Goal: Task Accomplishment & Management: Complete application form

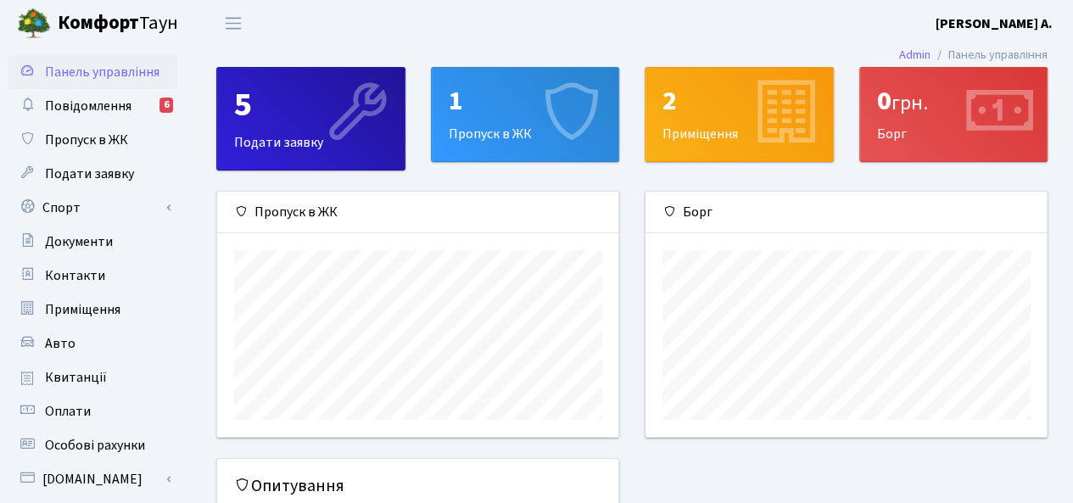
scroll to position [244, 402]
click at [511, 120] on div "1 Пропуск в ЖК" at bounding box center [525, 114] width 187 height 93
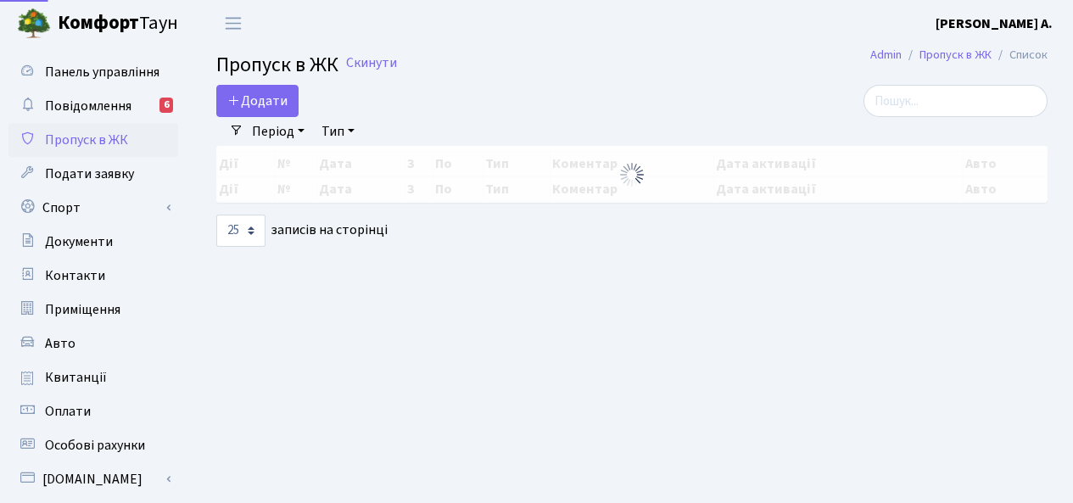
select select "25"
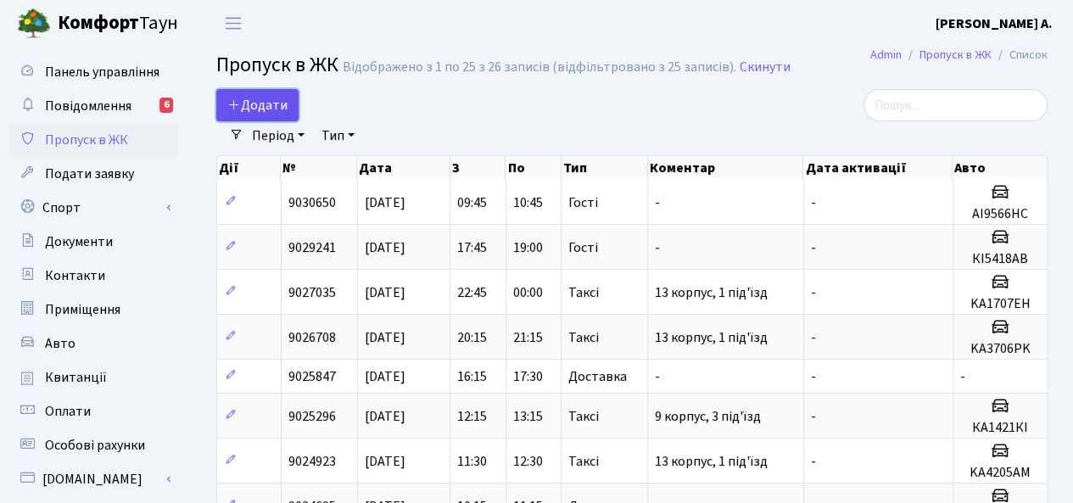
click at [243, 94] on link "Додати" at bounding box center [257, 105] width 82 height 32
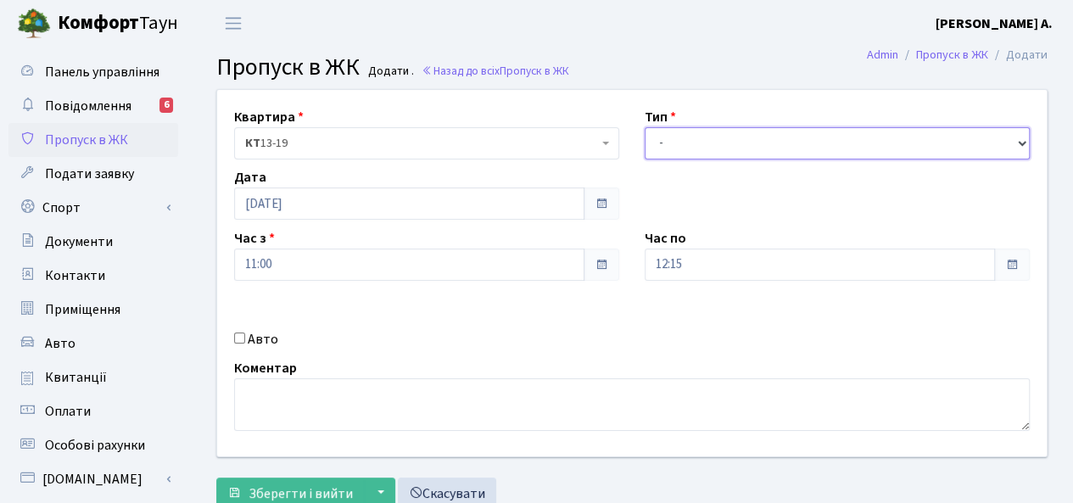
click at [885, 140] on select "- Доставка Таксі Гості Сервіс" at bounding box center [837, 143] width 385 height 32
select select "2"
click at [645, 127] on select "- Доставка Таксі Гості Сервіс" at bounding box center [837, 143] width 385 height 32
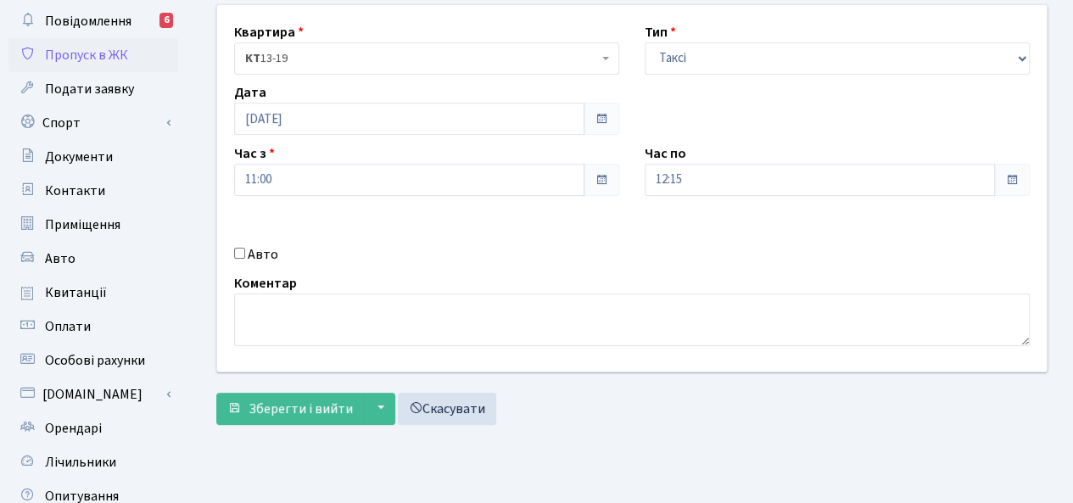
click at [242, 256] on input "Авто" at bounding box center [239, 253] width 11 height 11
checkbox input "true"
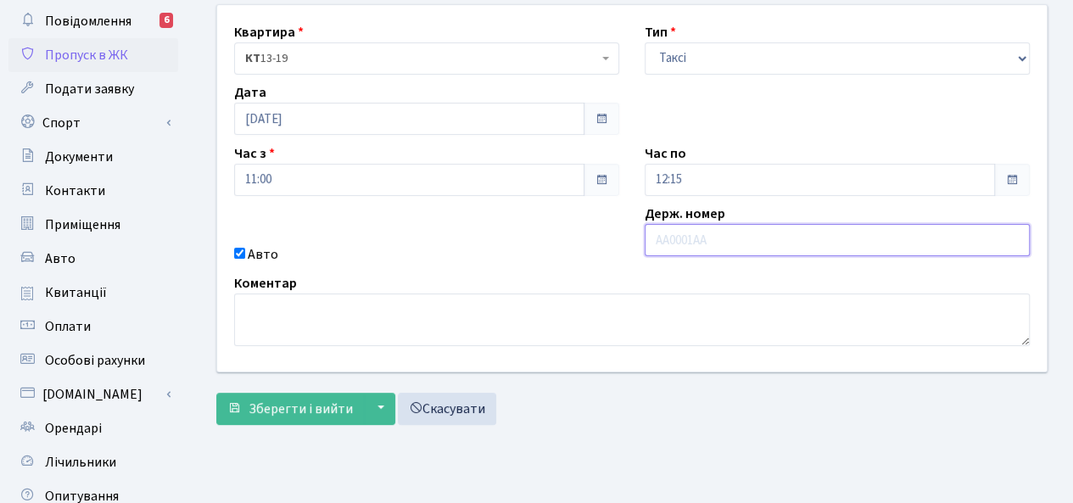
click at [780, 239] on input "text" at bounding box center [837, 240] width 385 height 32
type input "СА5386ВХ"
click at [304, 408] on span "Зберегти і вийти" at bounding box center [300, 408] width 104 height 19
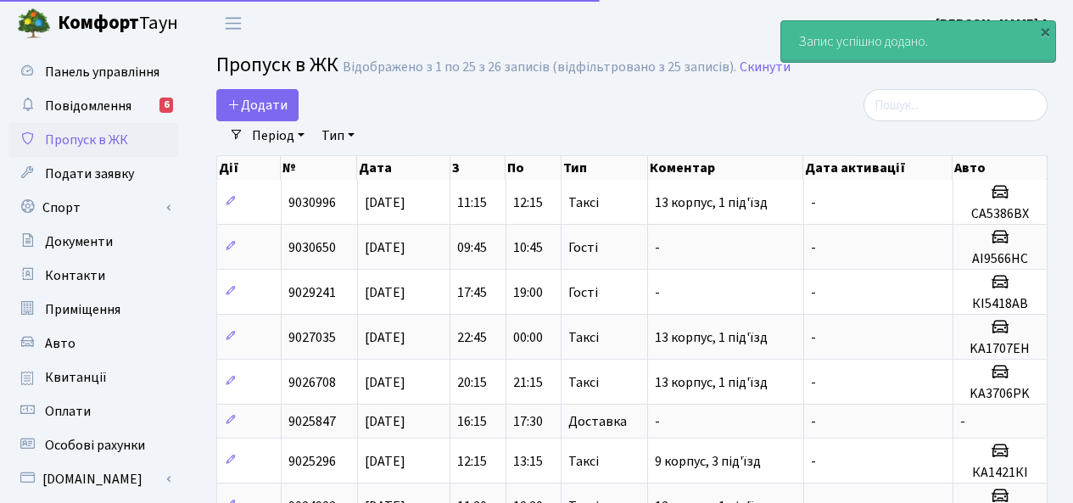
select select "25"
